Goal: Information Seeking & Learning: Learn about a topic

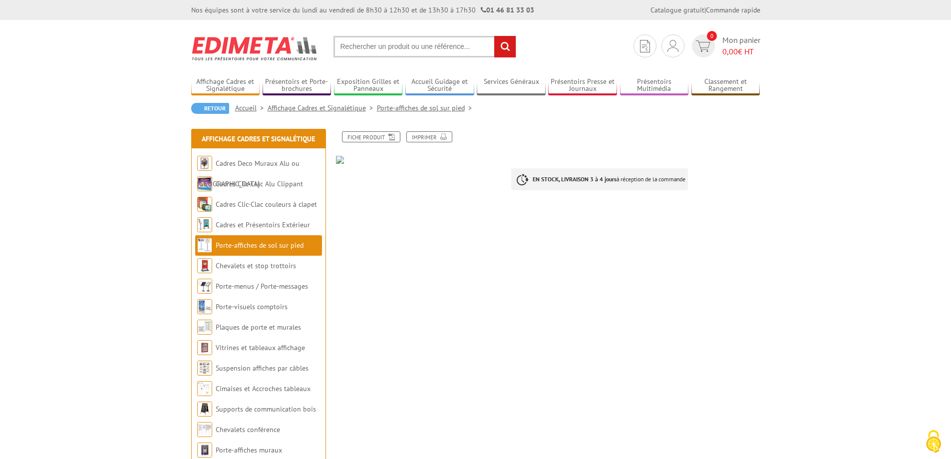
click at [541, 178] on strong "EN STOCK, LIVRAISON 3 à 4 jours" at bounding box center [575, 178] width 84 height 7
click at [379, 138] on link "Fiche produit" at bounding box center [371, 136] width 58 height 11
click at [370, 136] on link "Fiche produit" at bounding box center [371, 136] width 58 height 11
click at [340, 165] on div "Fiche produit Imprimer EN STOCK, LIVRAISON 3 à 4 jours à réception de la comman…" at bounding box center [548, 181] width 439 height 100
click at [284, 247] on link "Porte-affiches de sol sur pied" at bounding box center [260, 245] width 88 height 9
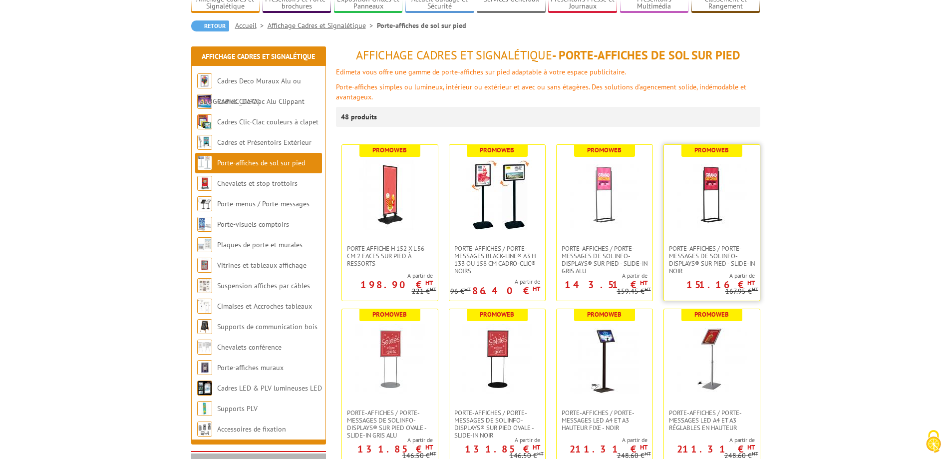
scroll to position [100, 0]
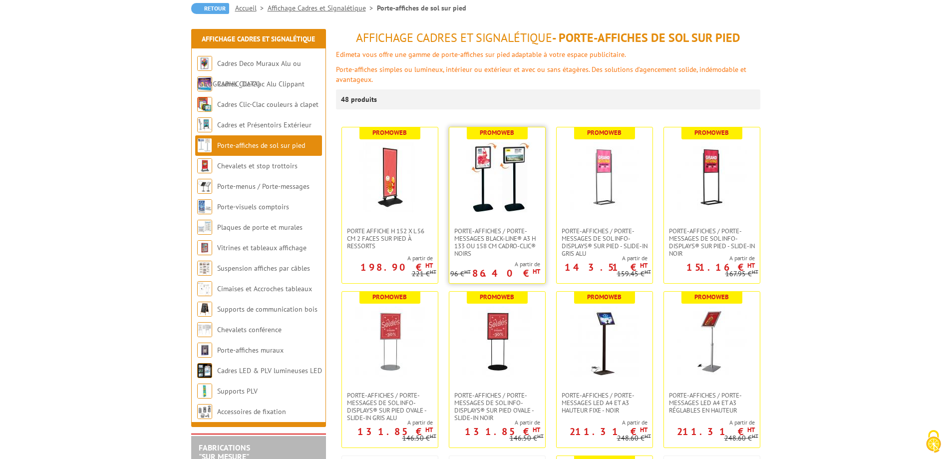
click at [507, 203] on img at bounding box center [497, 177] width 70 height 70
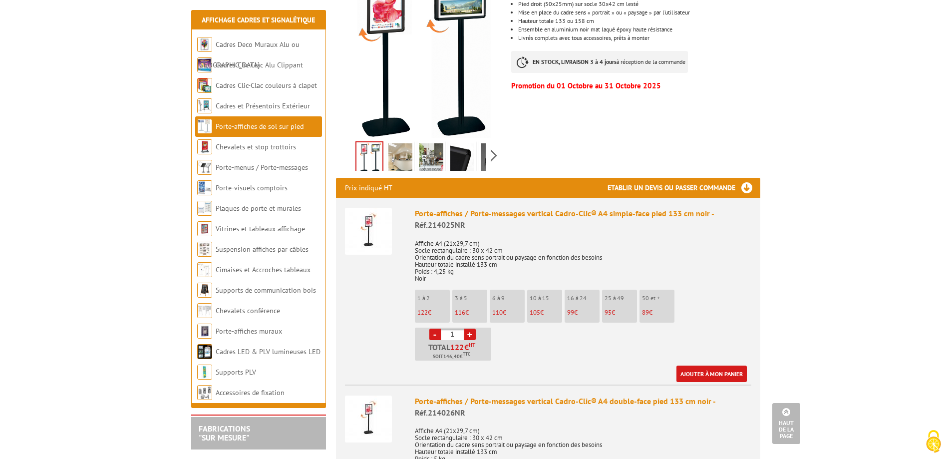
scroll to position [250, 0]
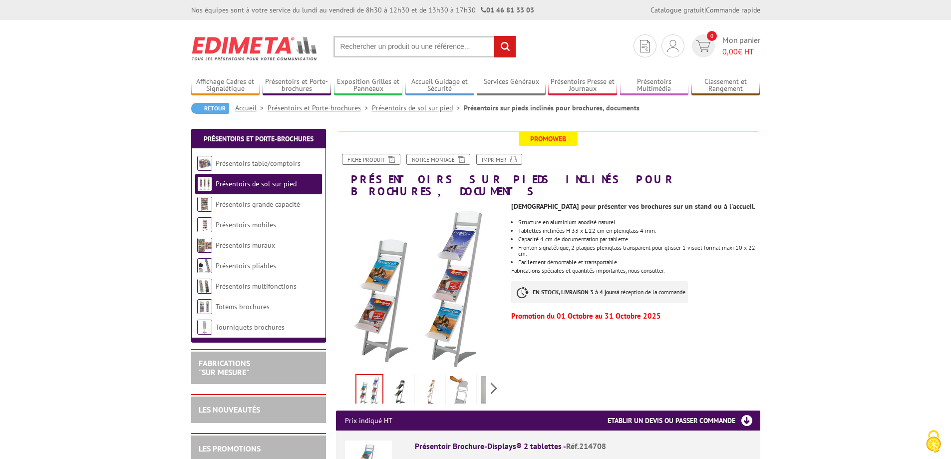
click at [367, 375] on img at bounding box center [370, 390] width 26 height 31
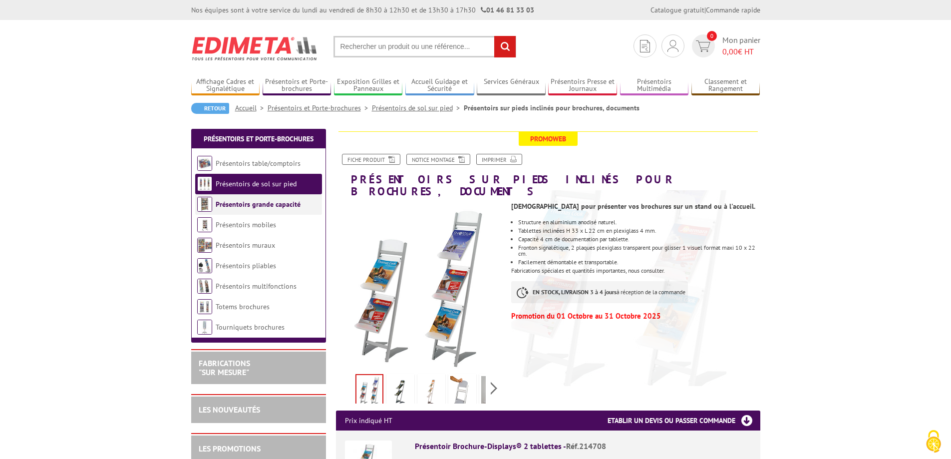
click at [250, 201] on link "Présentoirs grande capacité" at bounding box center [258, 204] width 85 height 9
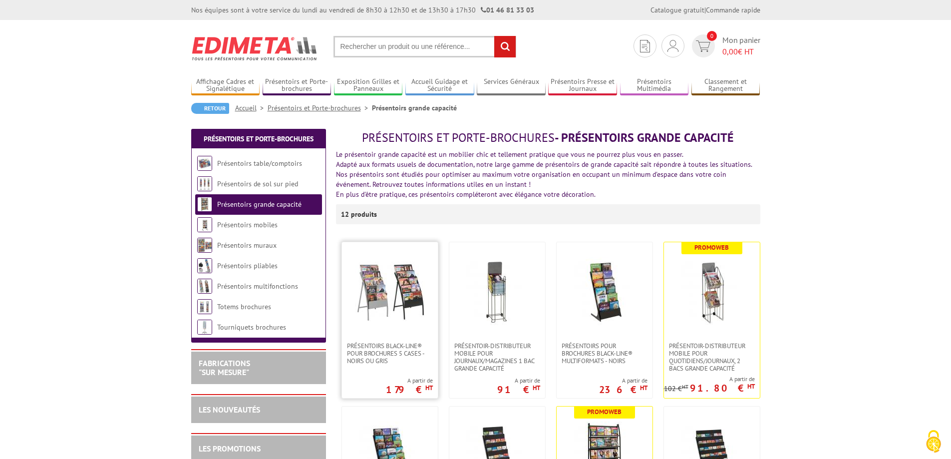
click at [372, 284] on img at bounding box center [390, 292] width 70 height 70
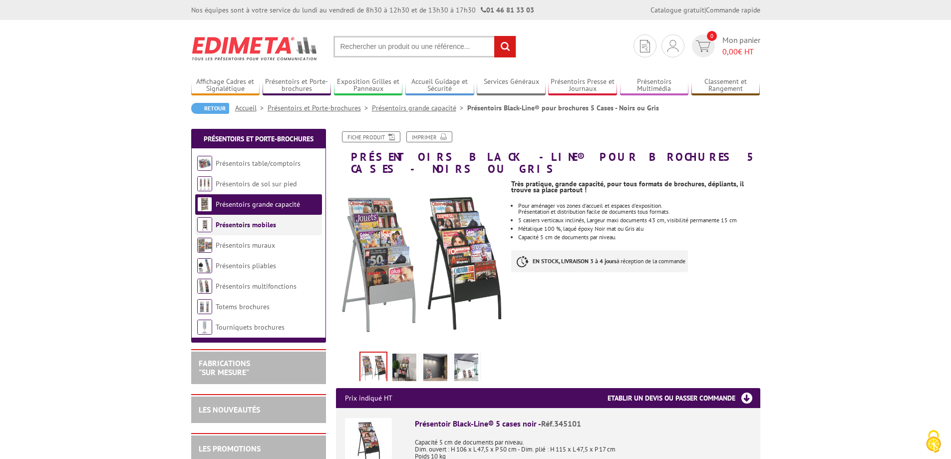
click at [271, 227] on link "Présentoirs mobiles" at bounding box center [246, 224] width 60 height 9
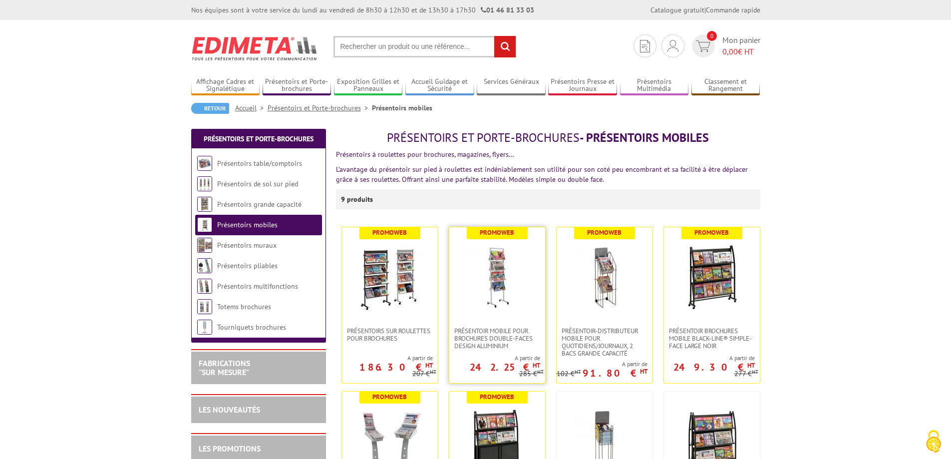
click at [496, 284] on img at bounding box center [497, 277] width 70 height 70
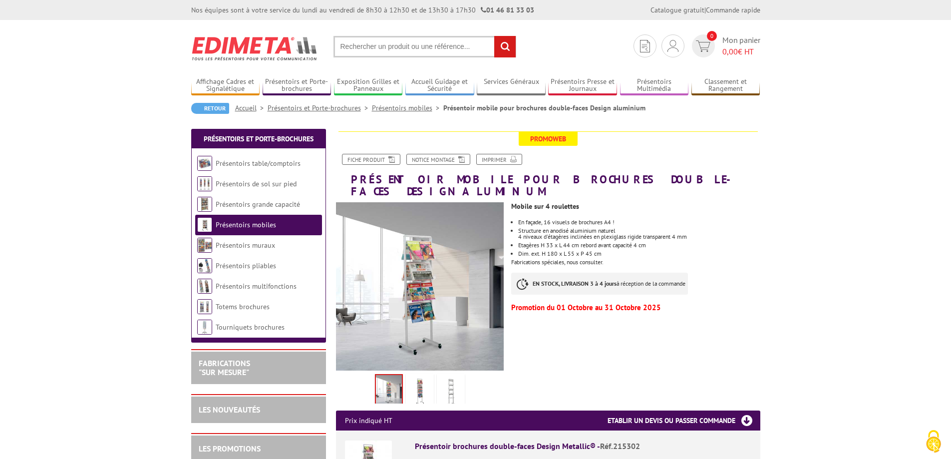
click at [415, 285] on img at bounding box center [420, 286] width 168 height 168
click at [421, 382] on img at bounding box center [420, 391] width 24 height 31
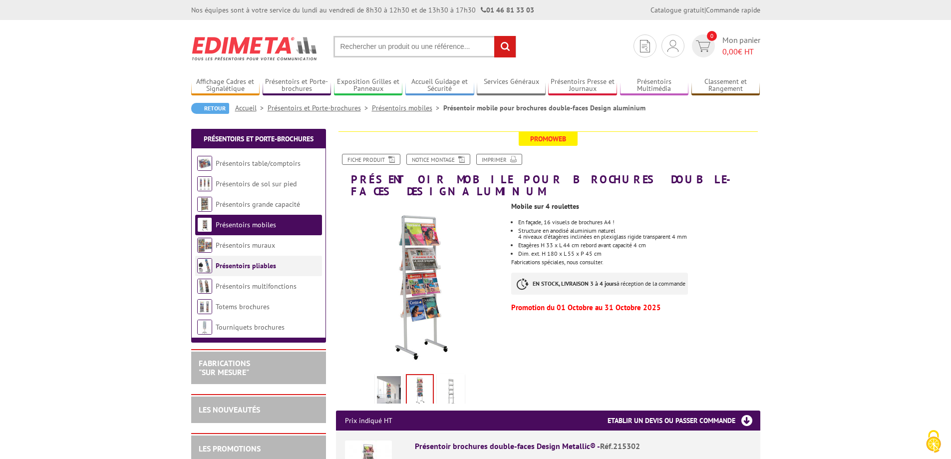
click at [237, 264] on link "Présentoirs pliables" at bounding box center [246, 265] width 60 height 9
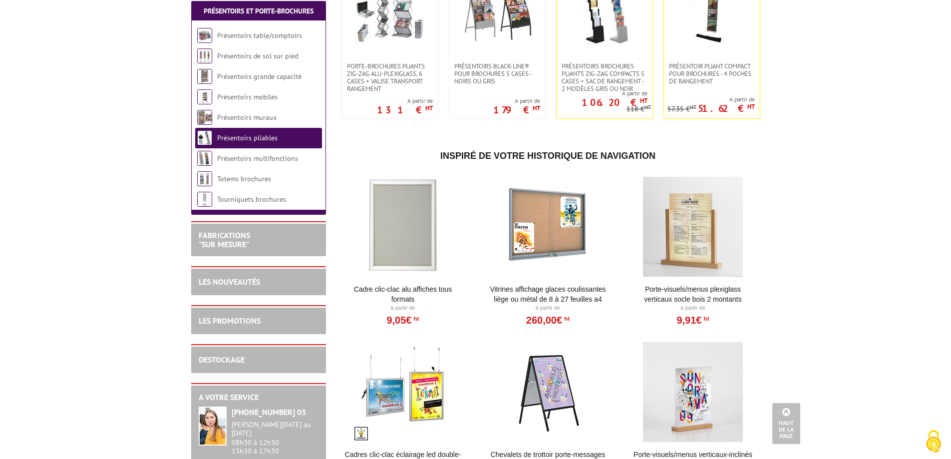
scroll to position [350, 0]
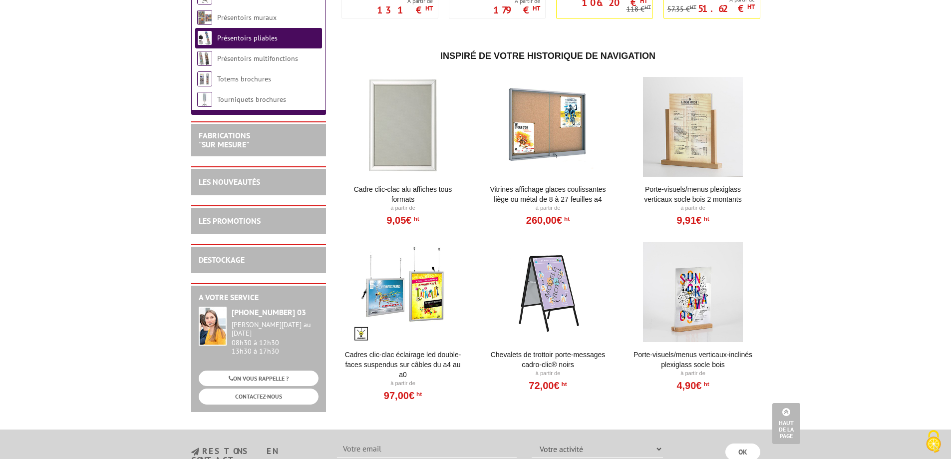
click at [685, 308] on div at bounding box center [693, 292] width 123 height 100
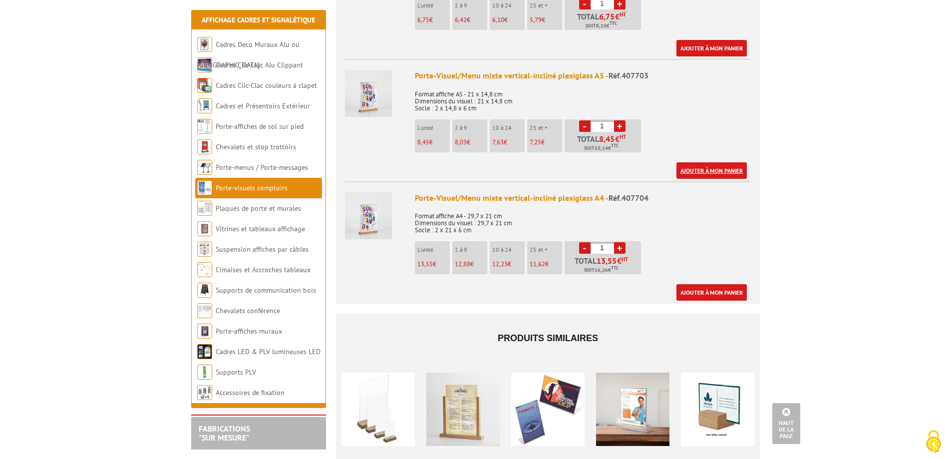
scroll to position [649, 0]
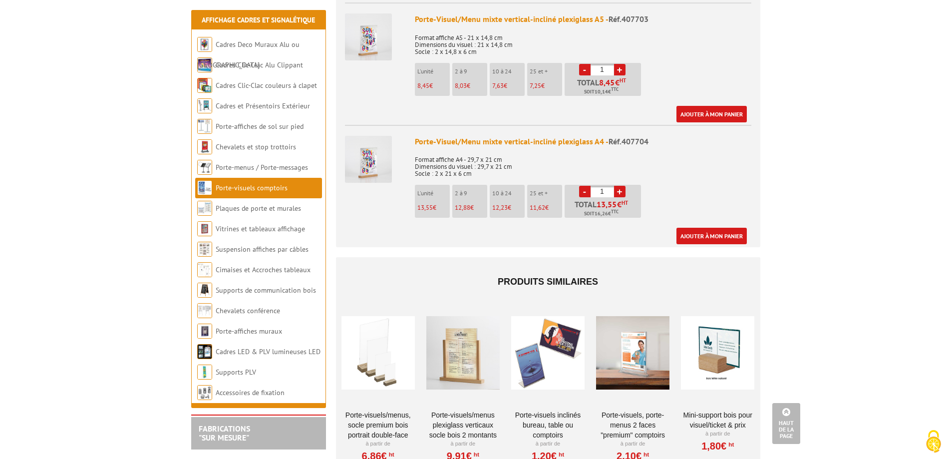
click at [733, 338] on div at bounding box center [717, 353] width 73 height 100
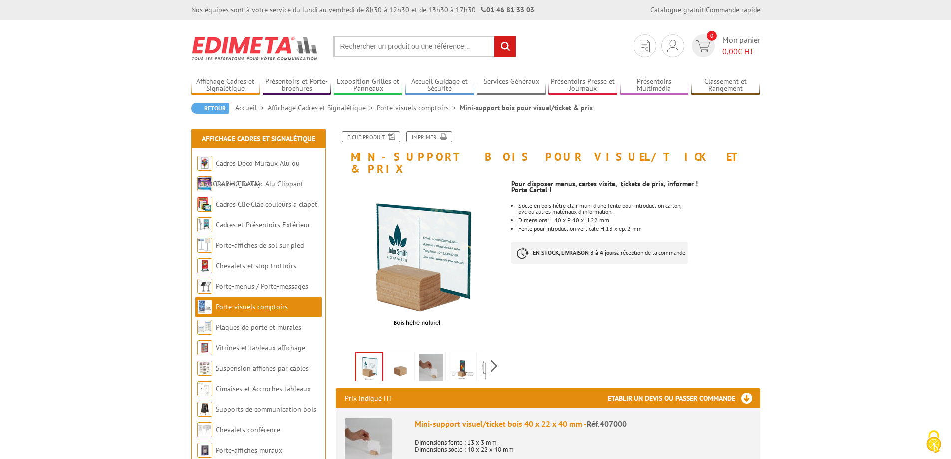
click at [446, 43] on input "text" at bounding box center [425, 46] width 183 height 21
type input "meuble à chaussures"
click at [494, 36] on input "rechercher" at bounding box center [504, 46] width 21 height 21
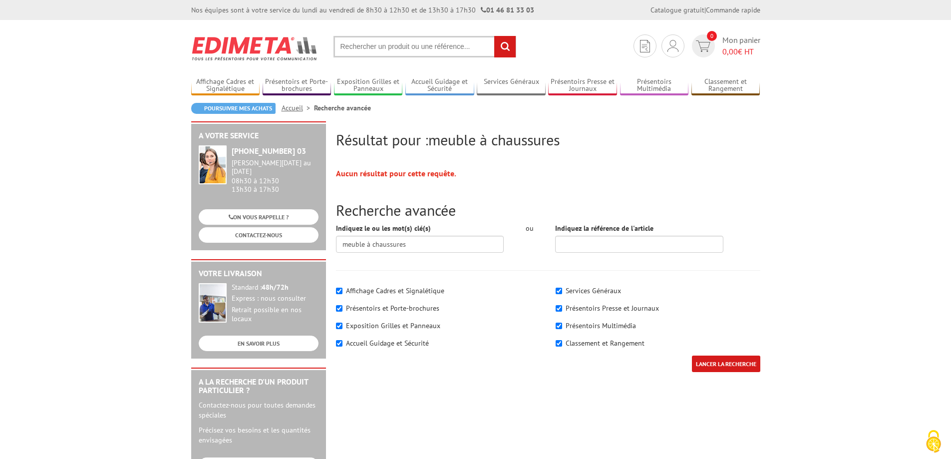
click at [415, 41] on input "text" at bounding box center [425, 46] width 183 height 21
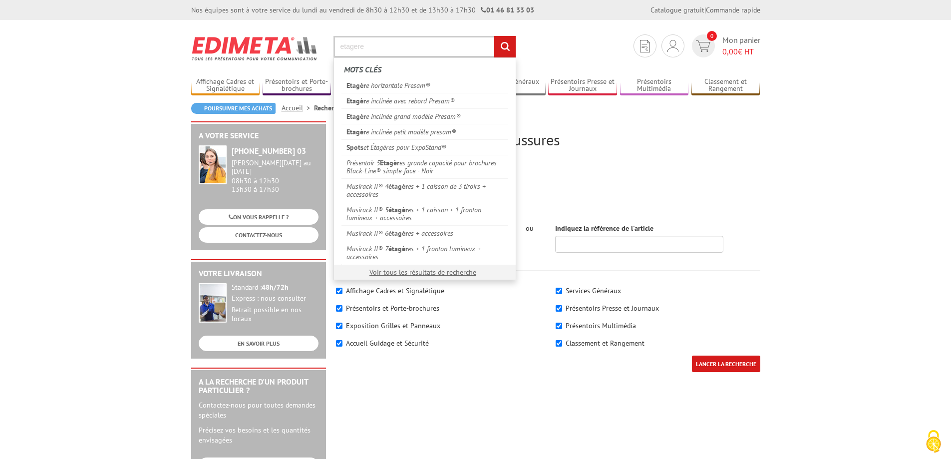
type input "etagere"
click at [494, 36] on input "rechercher" at bounding box center [504, 46] width 21 height 21
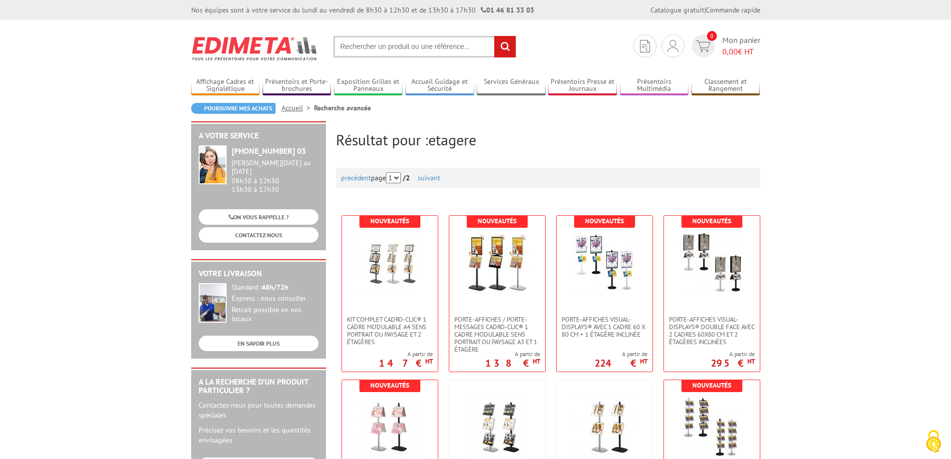
click at [469, 44] on input "text" at bounding box center [425, 46] width 183 height 21
click at [471, 44] on input "text" at bounding box center [425, 46] width 183 height 21
type input "casier"
click at [494, 36] on input "rechercher" at bounding box center [504, 46] width 21 height 21
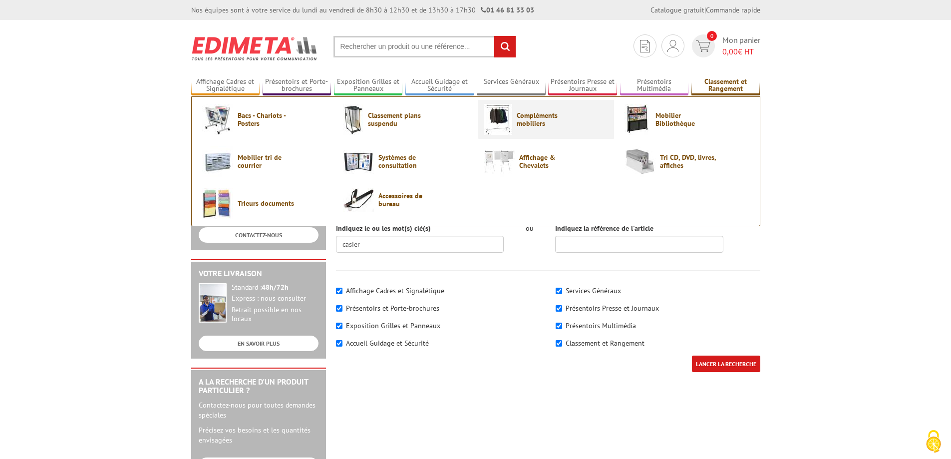
click at [544, 123] on span "Compléments mobiliers" at bounding box center [547, 119] width 60 height 16
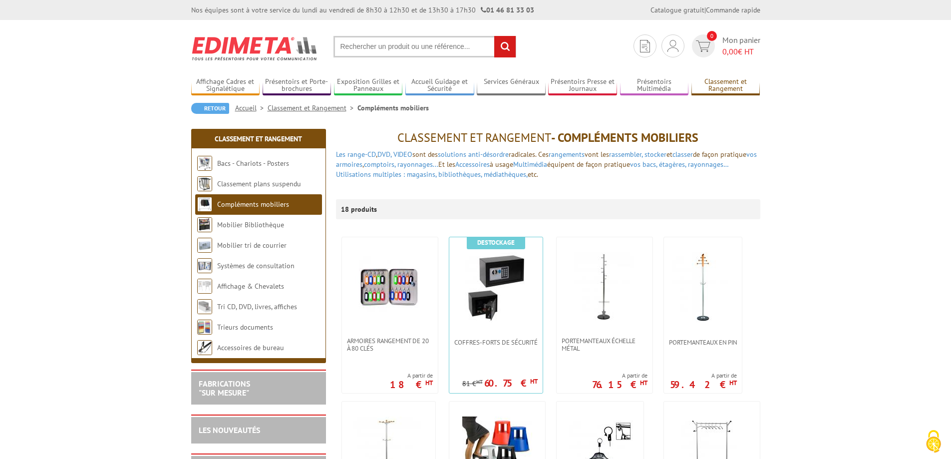
click at [715, 85] on link "Classement et Rangement" at bounding box center [726, 85] width 69 height 16
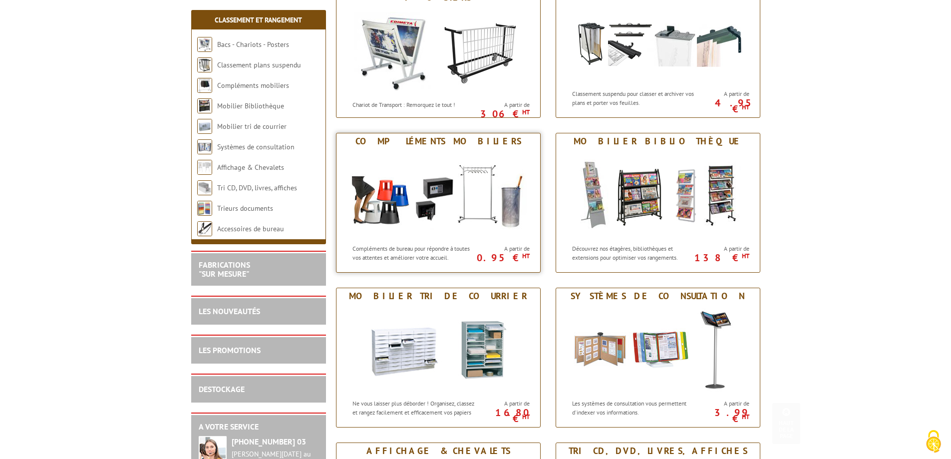
scroll to position [250, 0]
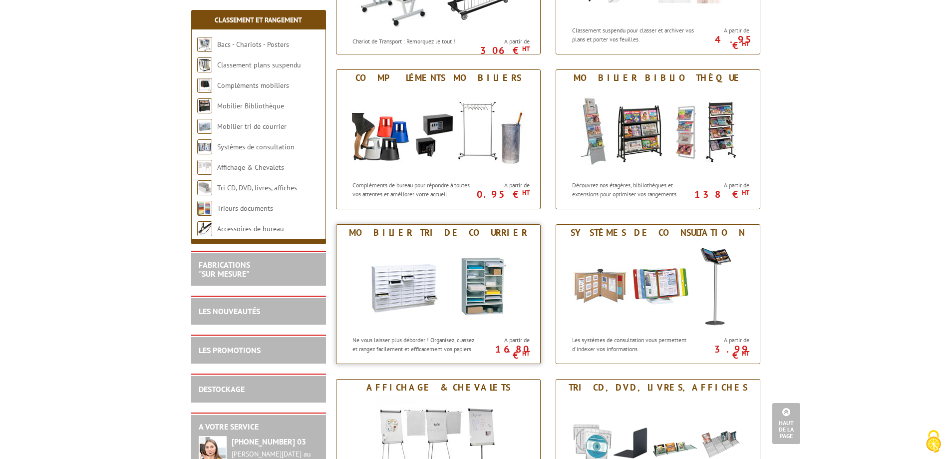
click at [453, 278] on img at bounding box center [438, 286] width 185 height 90
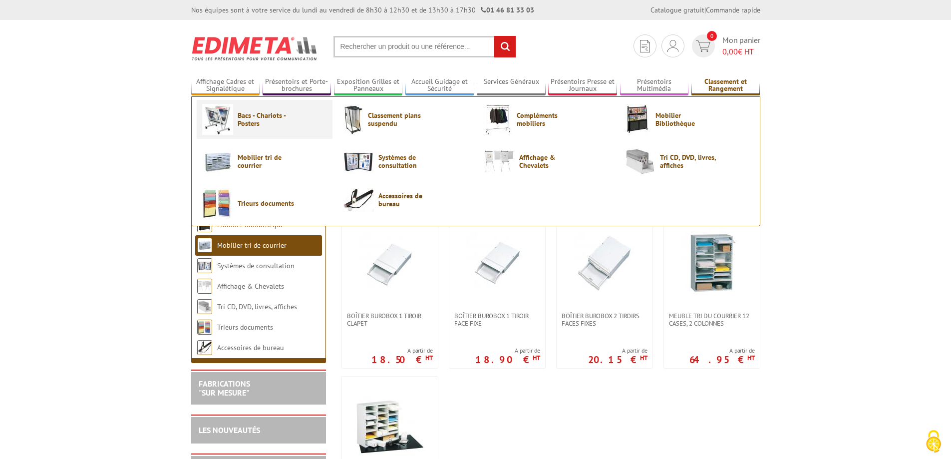
click at [242, 120] on span "Bacs - Chariots - Posters" at bounding box center [268, 119] width 60 height 16
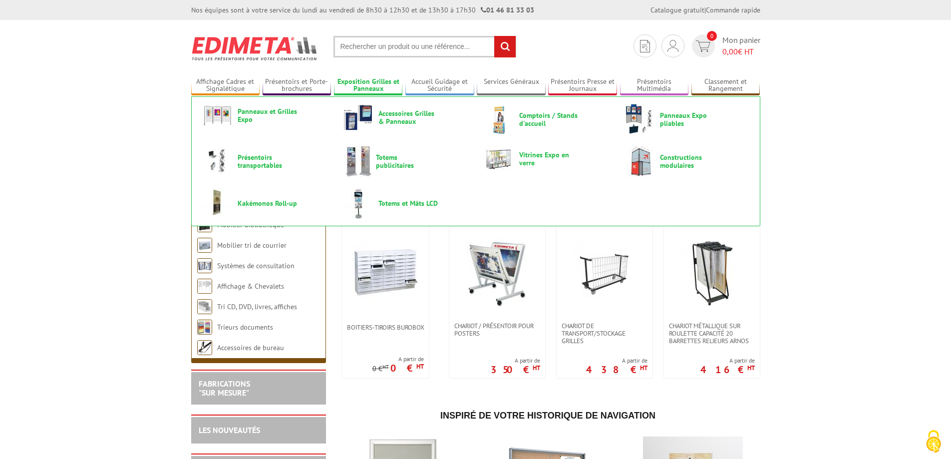
click at [369, 82] on link "Exposition Grilles et Panneaux" at bounding box center [368, 85] width 69 height 16
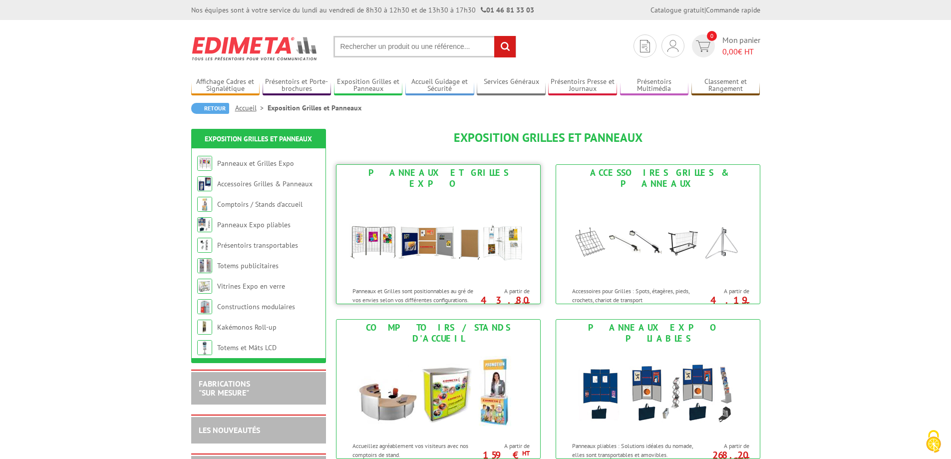
click at [410, 240] on img at bounding box center [438, 237] width 185 height 90
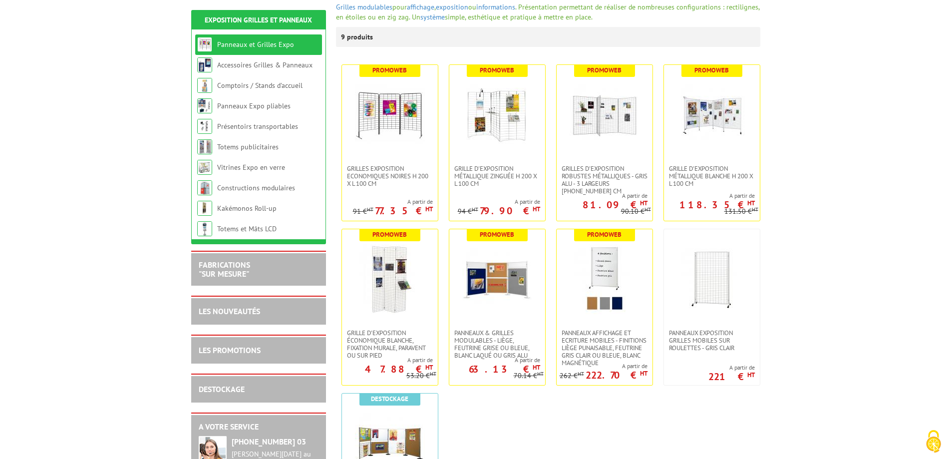
scroll to position [150, 0]
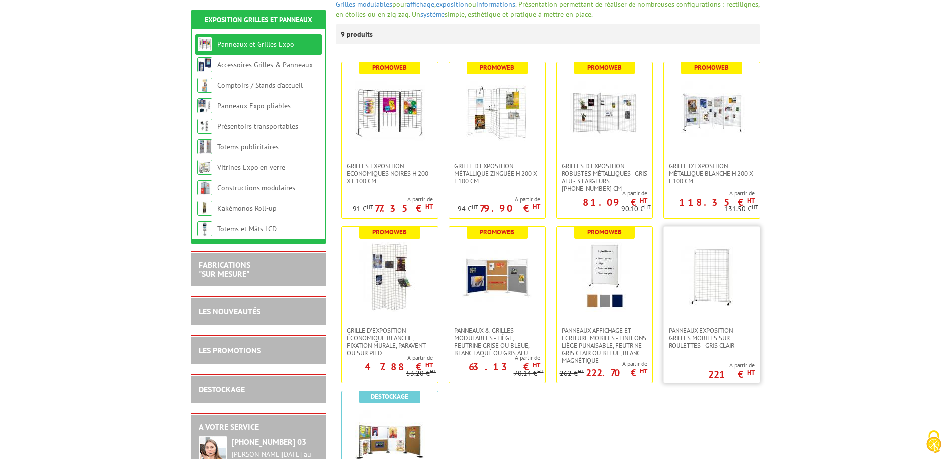
click at [699, 289] on img at bounding box center [712, 277] width 70 height 70
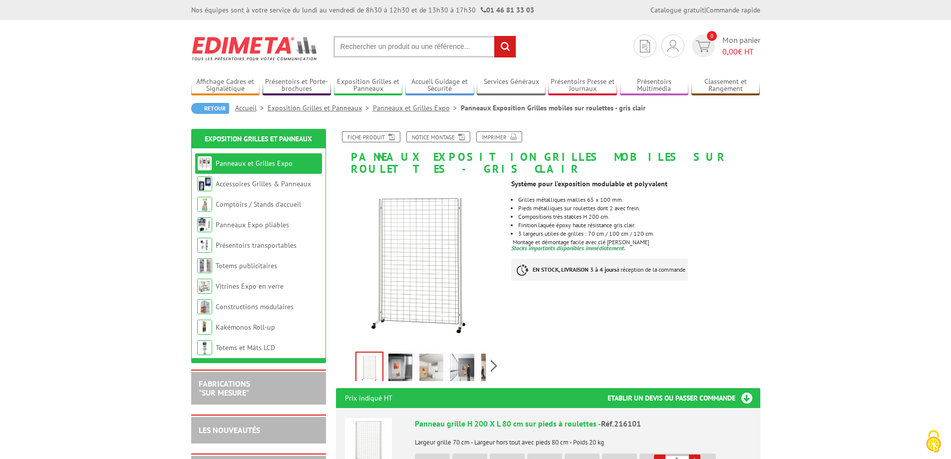
click at [401, 354] on img at bounding box center [401, 369] width 24 height 31
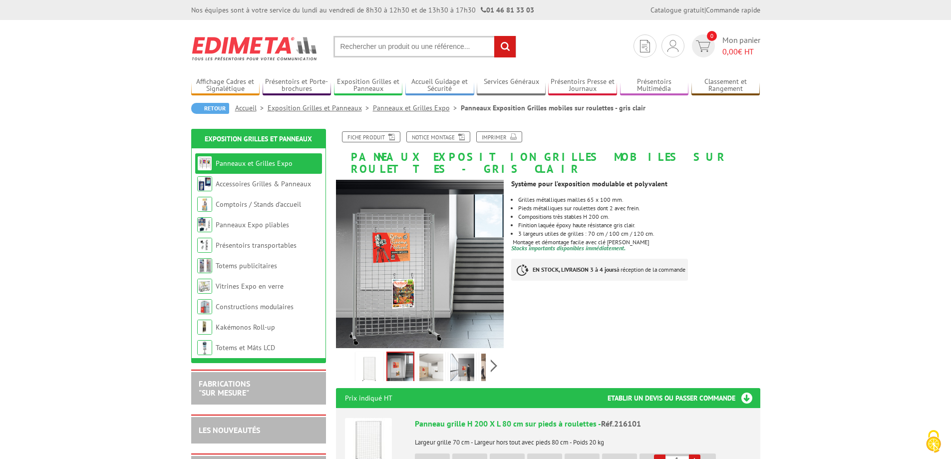
click at [434, 354] on img at bounding box center [431, 369] width 24 height 31
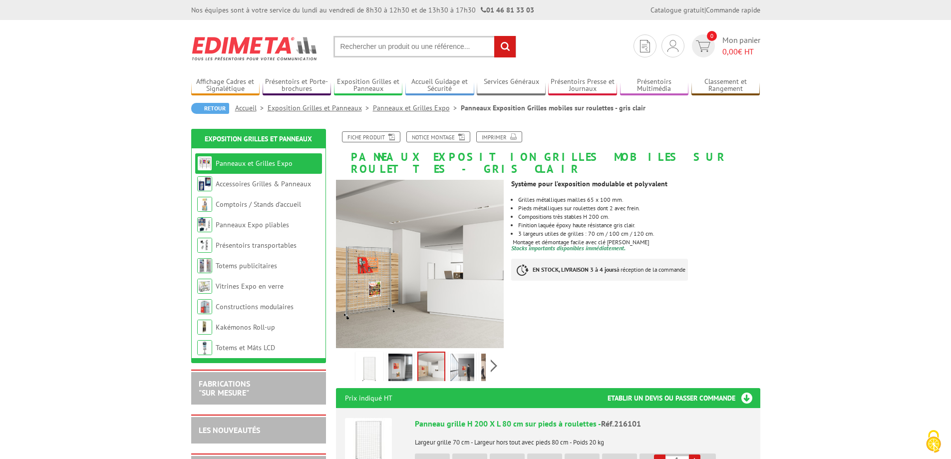
click at [467, 356] on img at bounding box center [462, 369] width 24 height 31
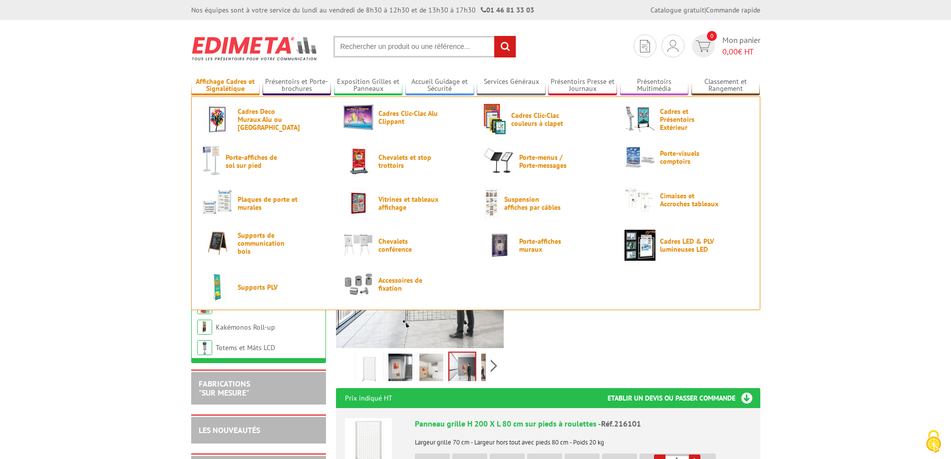
click at [227, 85] on link "Affichage Cadres et Signalétique" at bounding box center [225, 85] width 69 height 16
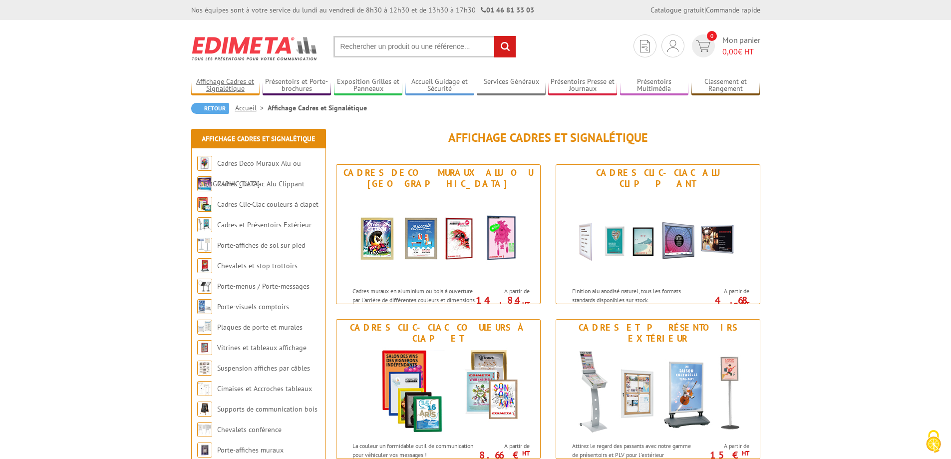
click at [227, 85] on link "Affichage Cadres et Signalétique" at bounding box center [225, 85] width 69 height 16
